Goal: Find specific page/section: Find specific page/section

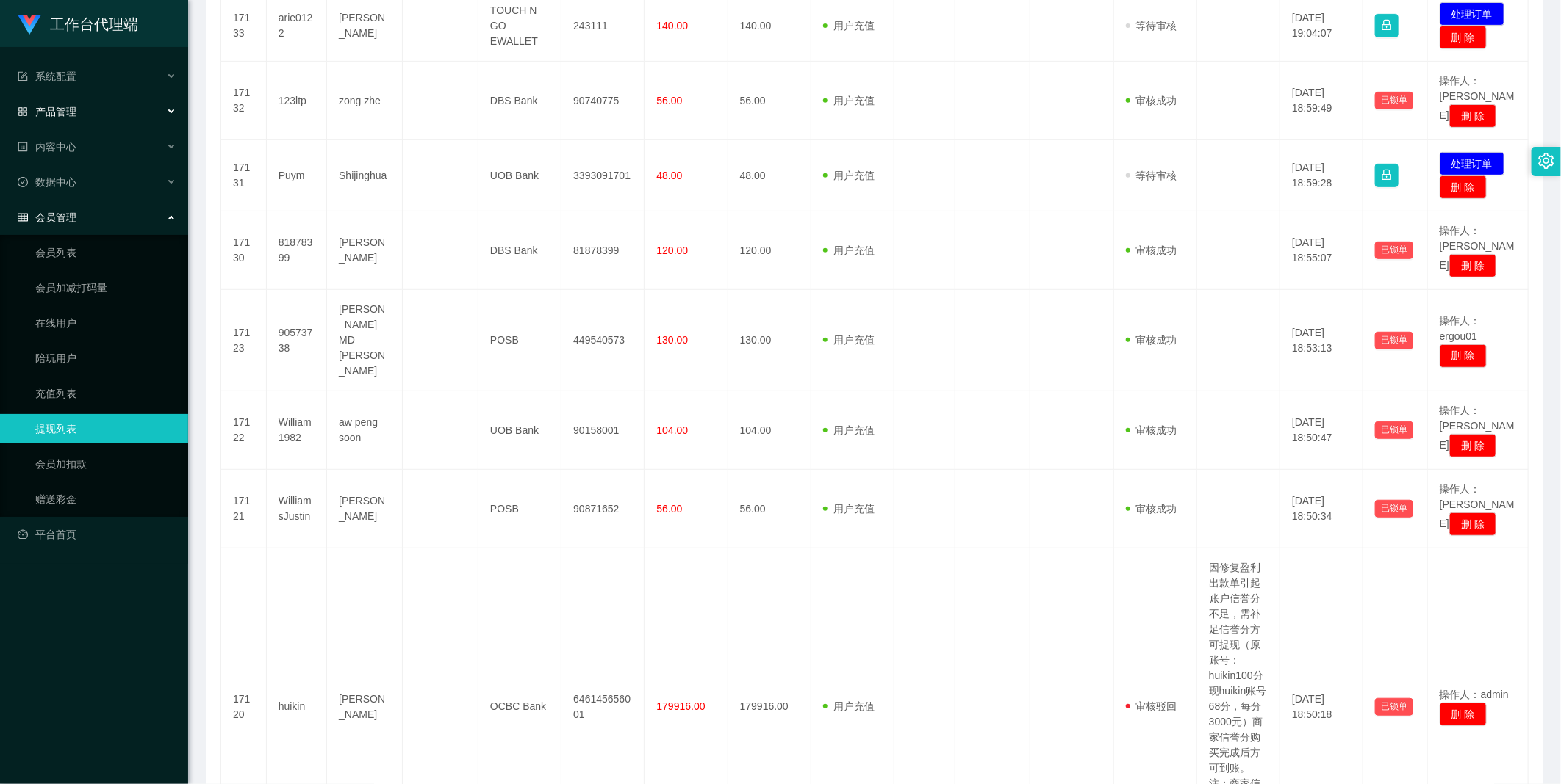
scroll to position [272, 0]
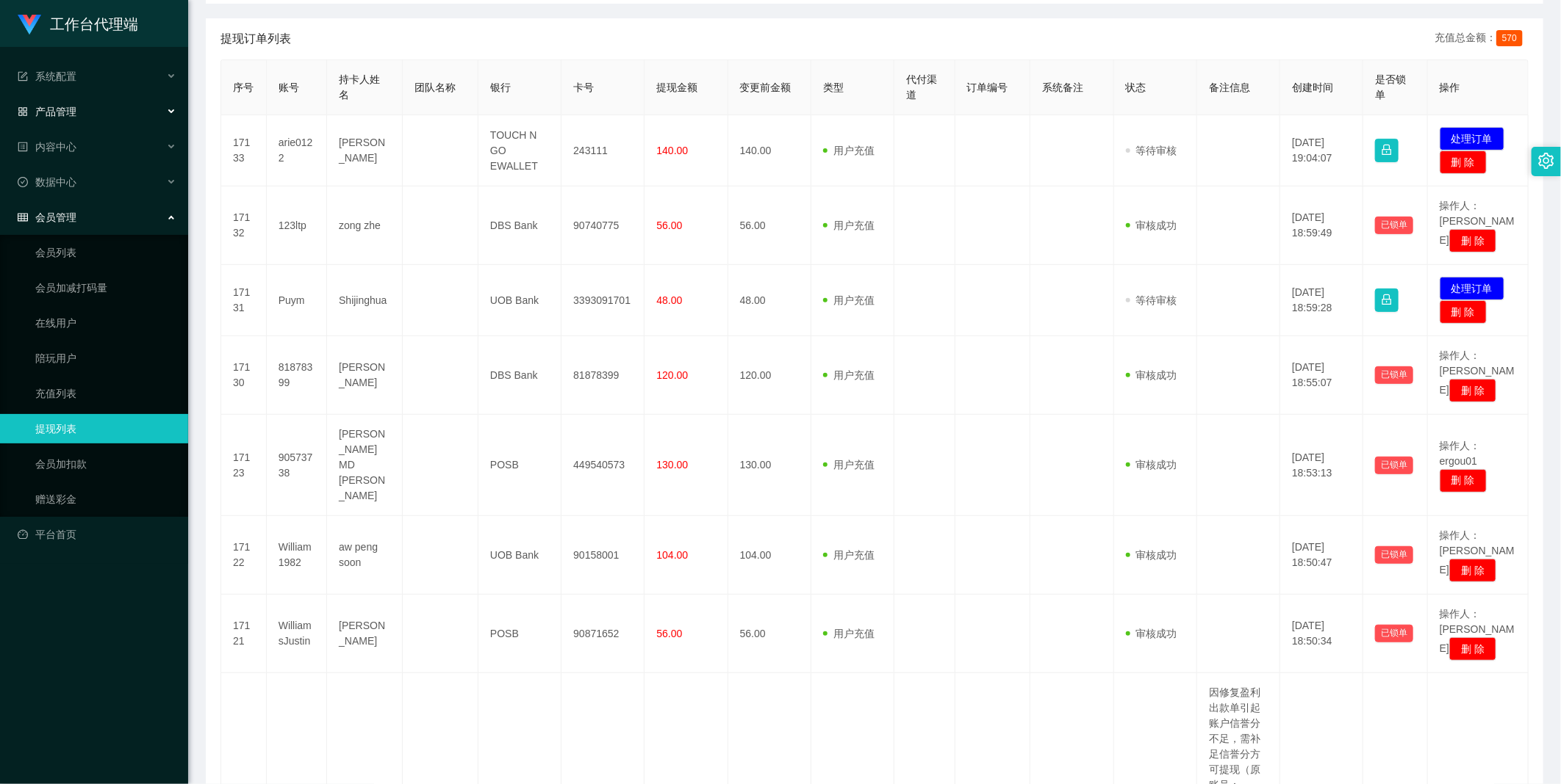
click at [67, 111] on span "产品管理" at bounding box center [47, 112] width 59 height 12
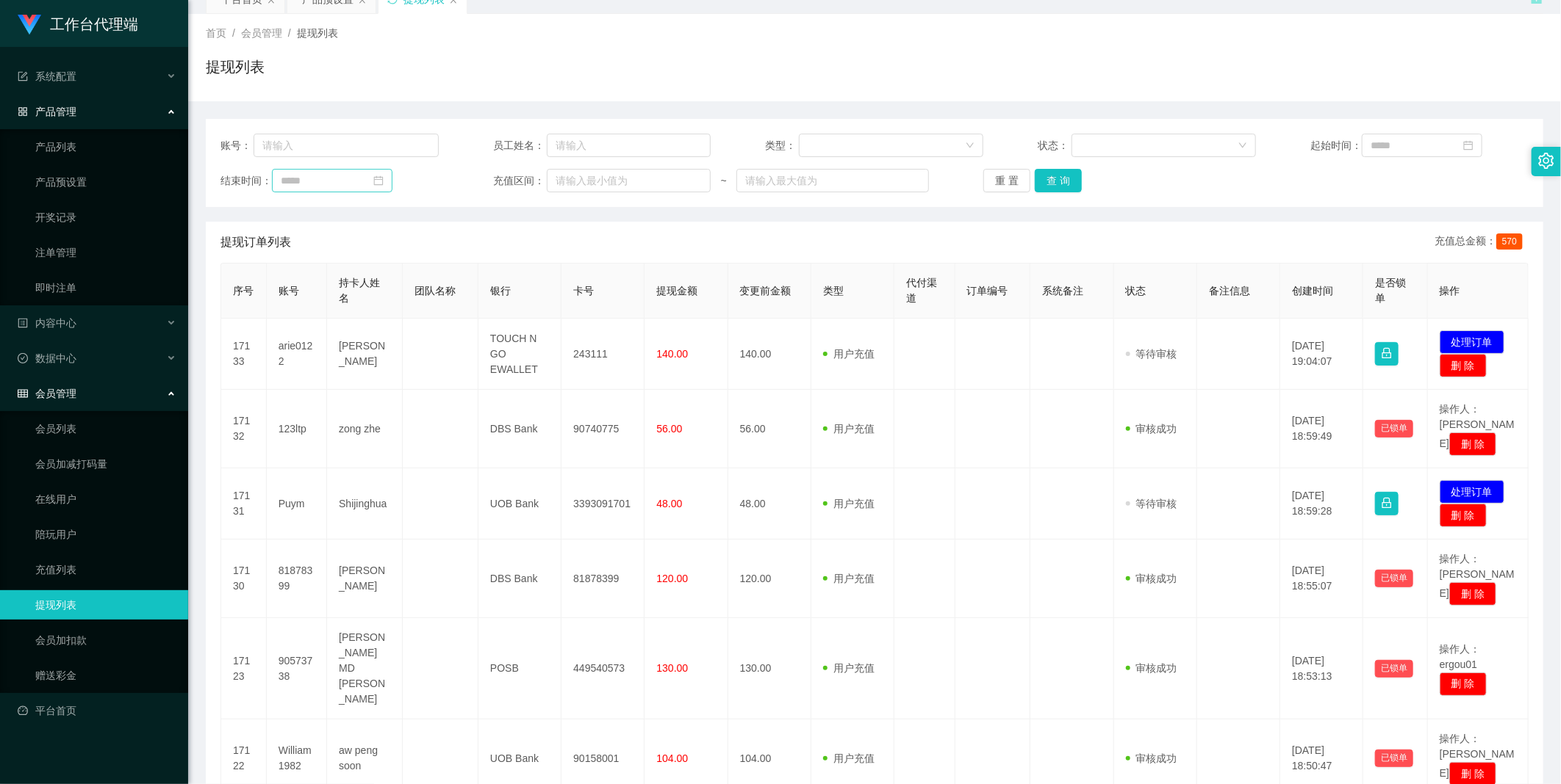
scroll to position [0, 0]
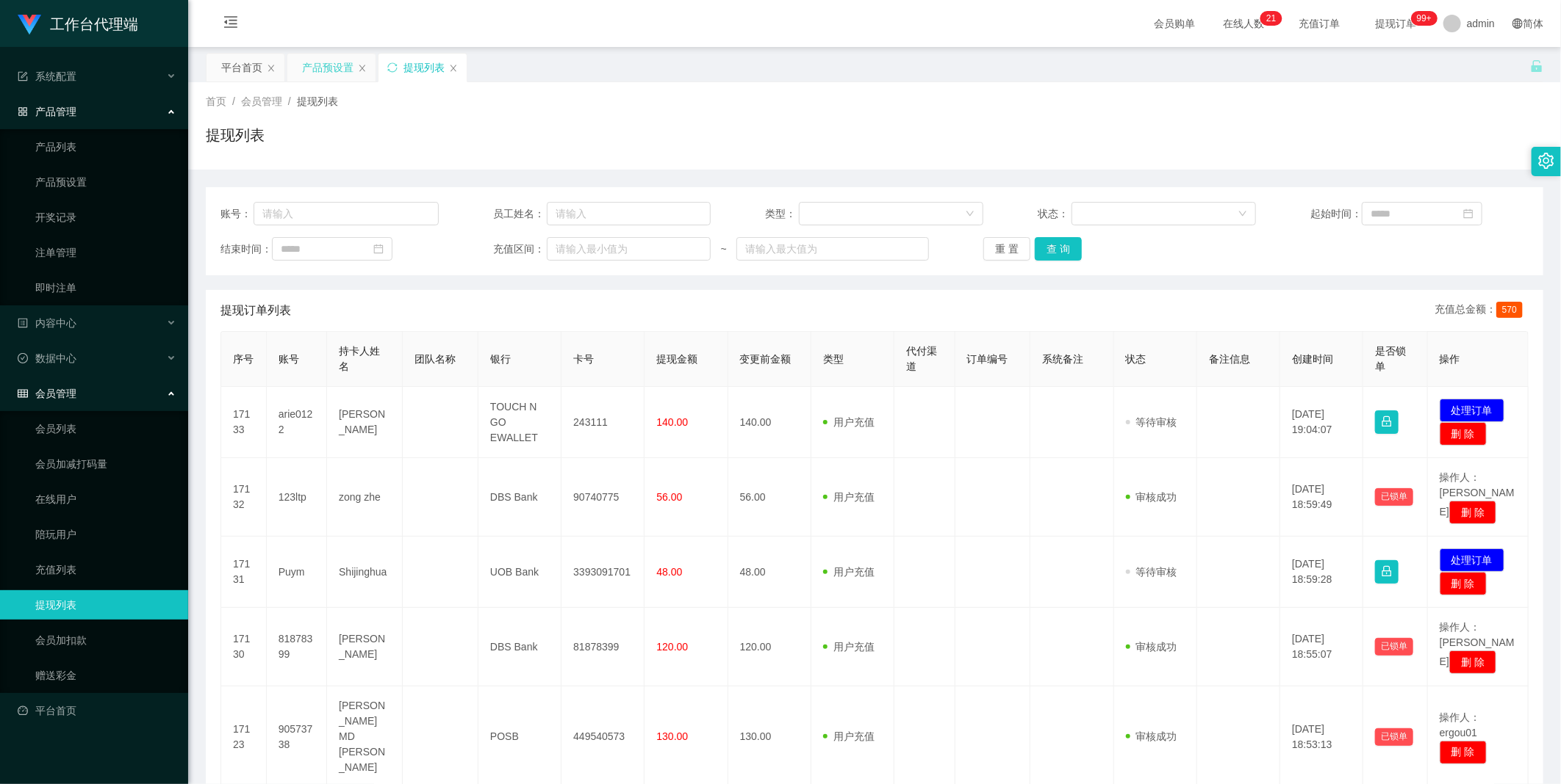
click at [326, 70] on div "产品预设置" at bounding box center [328, 68] width 51 height 28
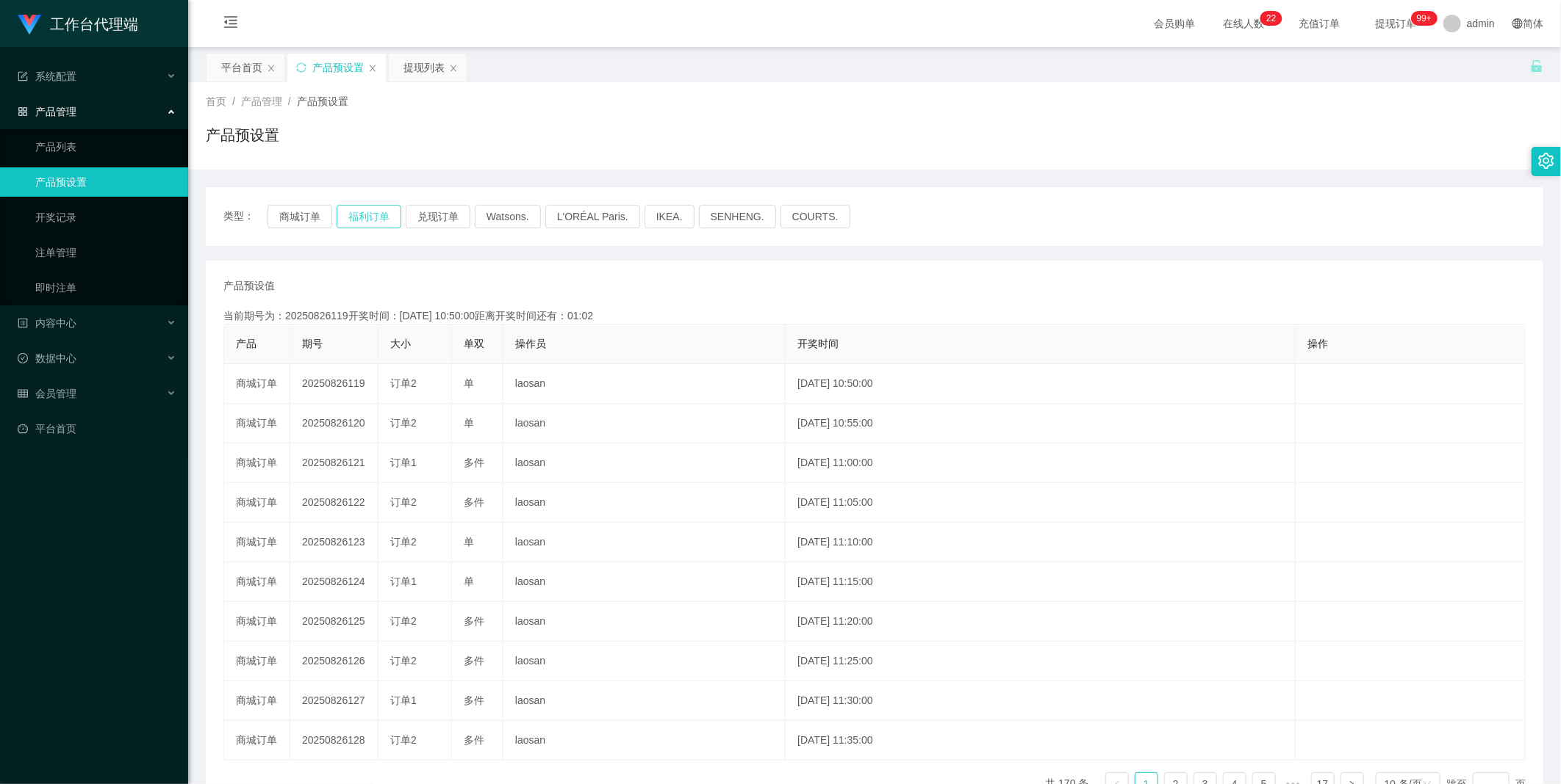
click at [358, 210] on button "福利订单" at bounding box center [369, 216] width 65 height 23
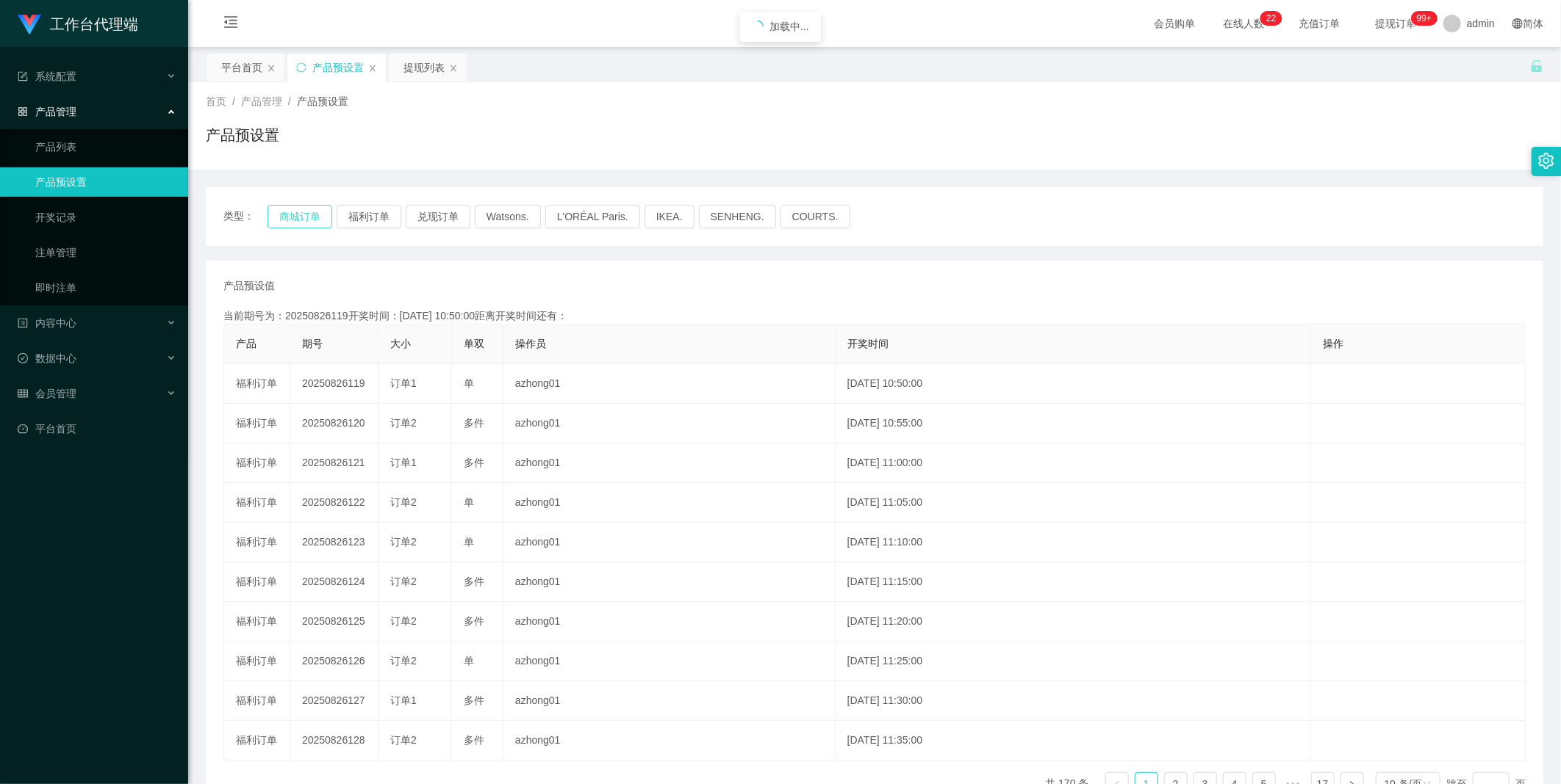
click at [325, 223] on button "商城订单" at bounding box center [300, 216] width 65 height 23
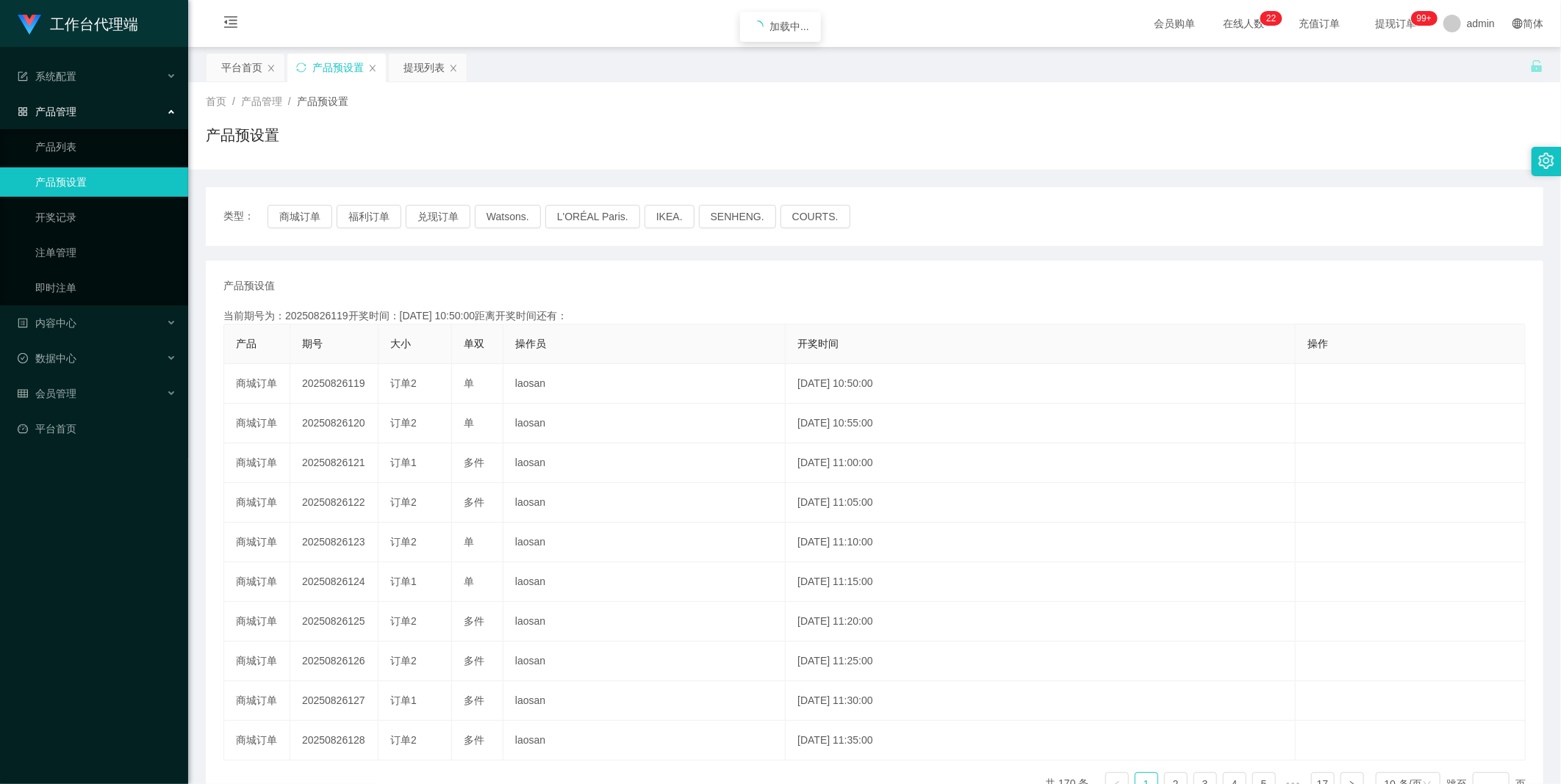
click at [287, 203] on div "类型： 商城订单 福利订单 兑现订单 Watsons. L'ORÉAL Paris. IKEA. [GEOGRAPHIC_DATA]. COURTS." at bounding box center [874, 216] width 1337 height 59
click at [365, 221] on button "福利订单" at bounding box center [369, 216] width 65 height 23
click at [363, 215] on button "福利订单" at bounding box center [369, 216] width 65 height 23
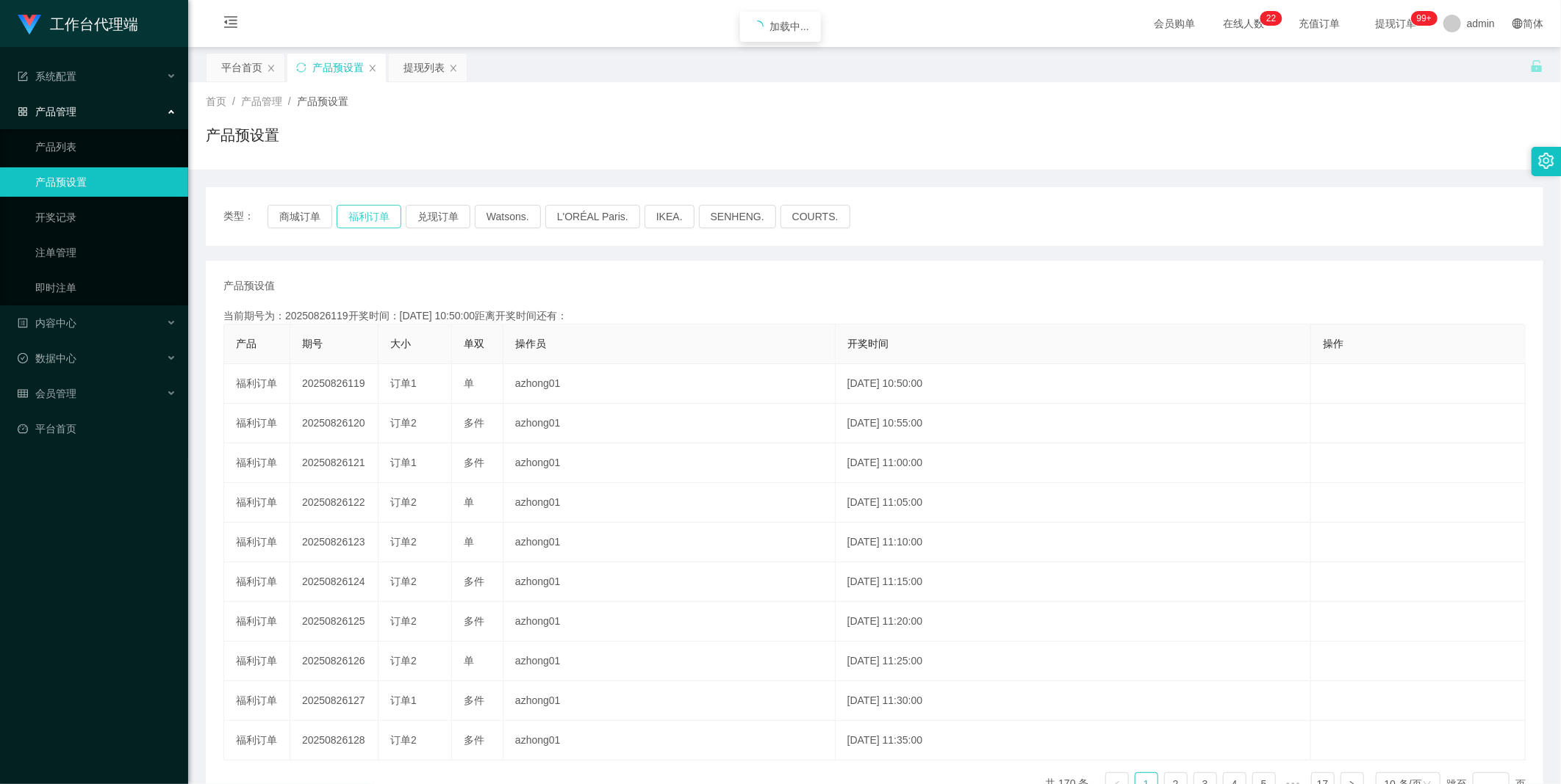
click at [363, 215] on button "福利订单" at bounding box center [369, 216] width 65 height 23
click at [362, 215] on button "福利订单" at bounding box center [369, 216] width 65 height 23
